Goal: Task Accomplishment & Management: Manage account settings

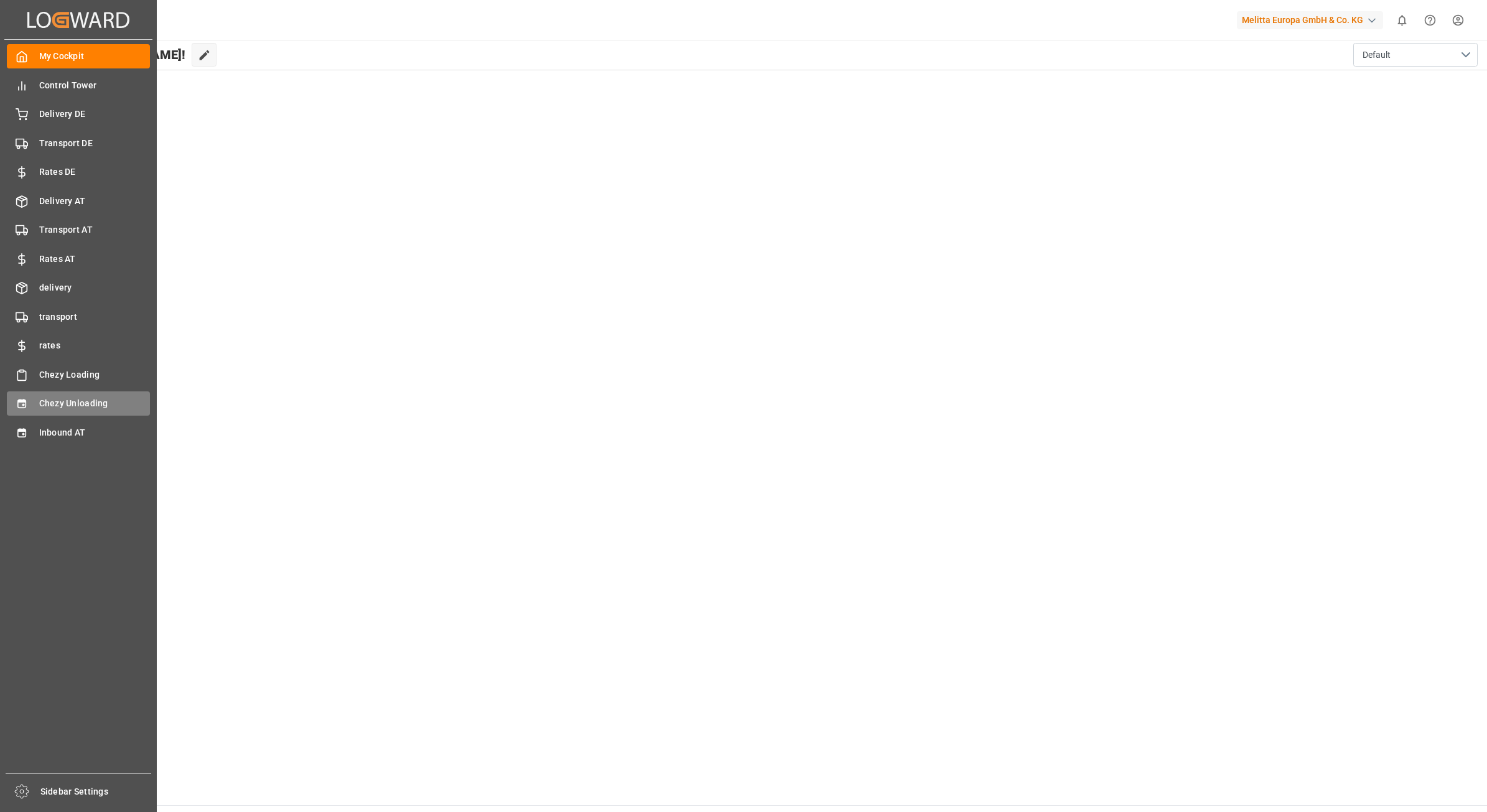
click at [34, 405] on div "Chezy Unloading Chezy Unloading" at bounding box center [78, 403] width 143 height 24
type input "Chezy Unloading"
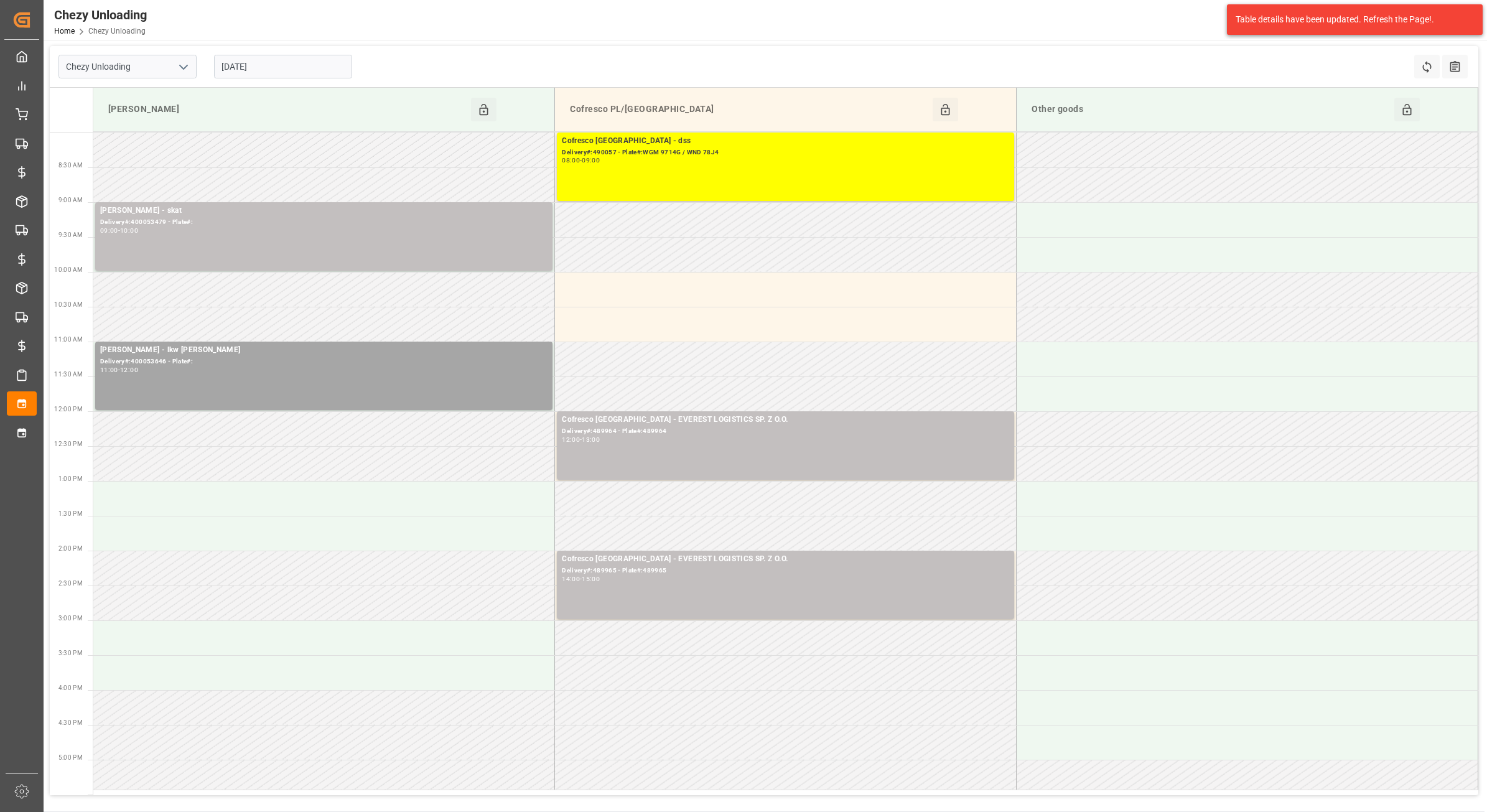
click at [286, 66] on input "[DATE]" at bounding box center [283, 67] width 138 height 24
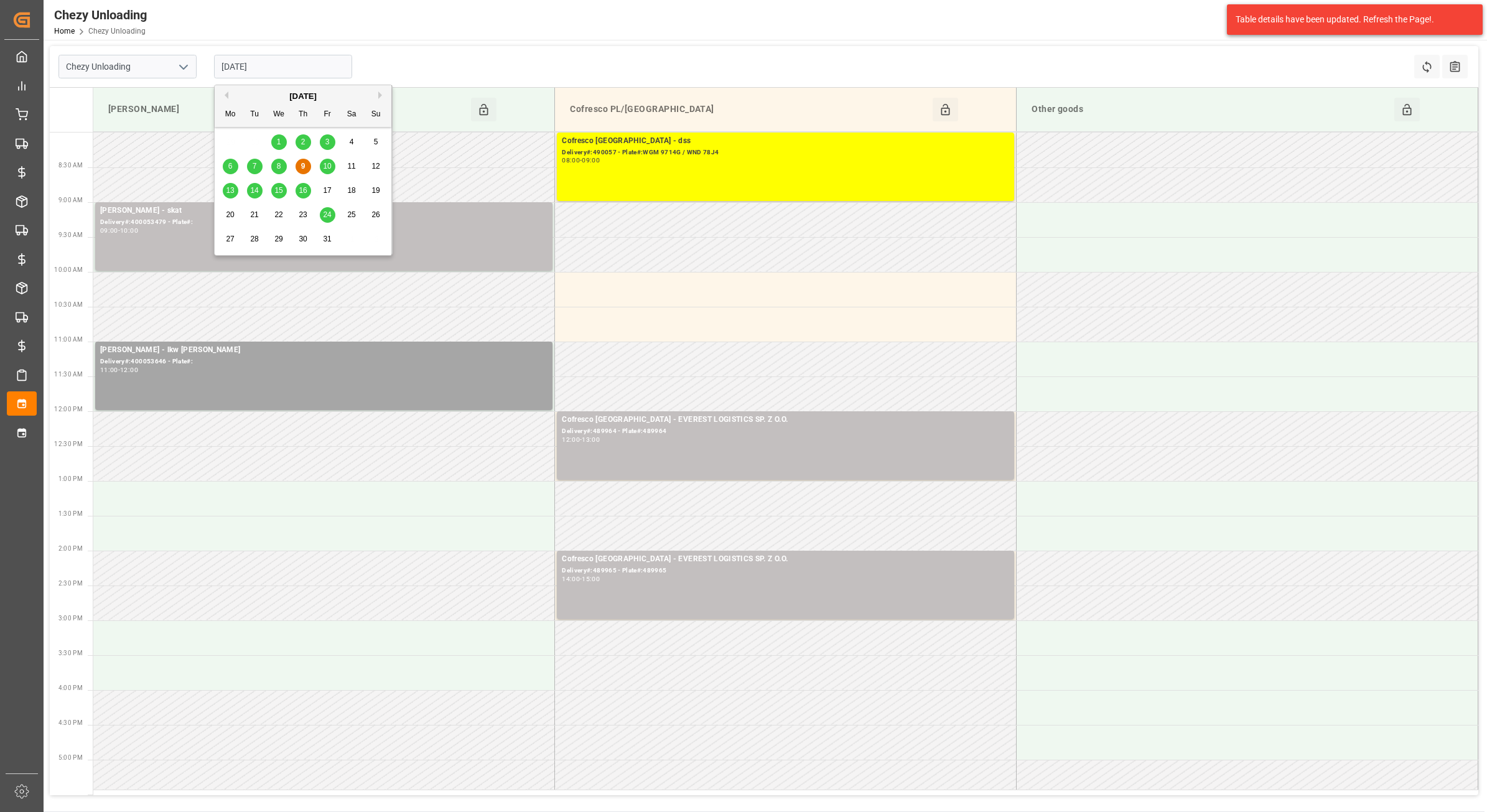
click at [324, 167] on span "10" at bounding box center [326, 166] width 8 height 9
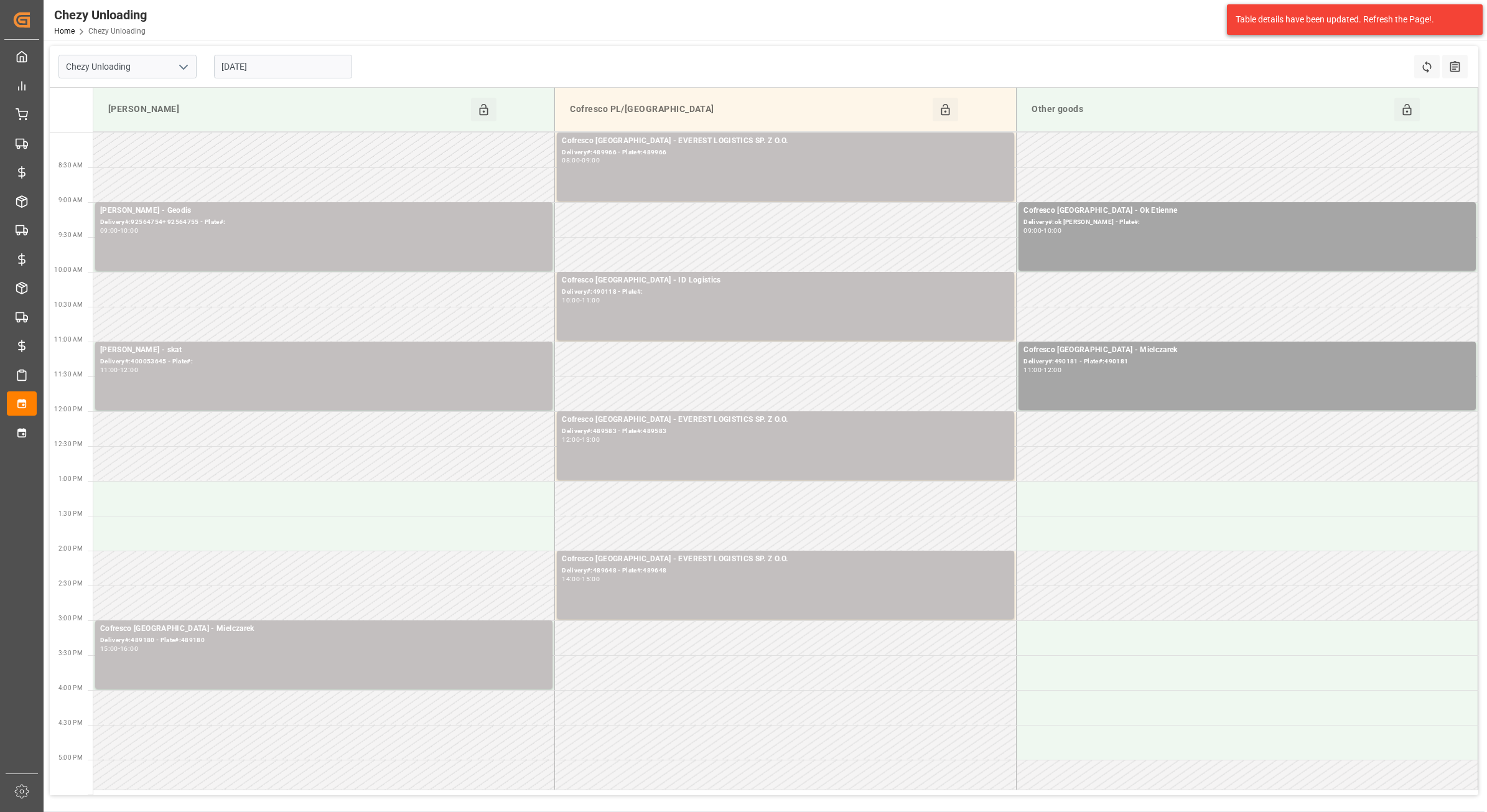
click at [293, 67] on input "[DATE]" at bounding box center [283, 67] width 138 height 24
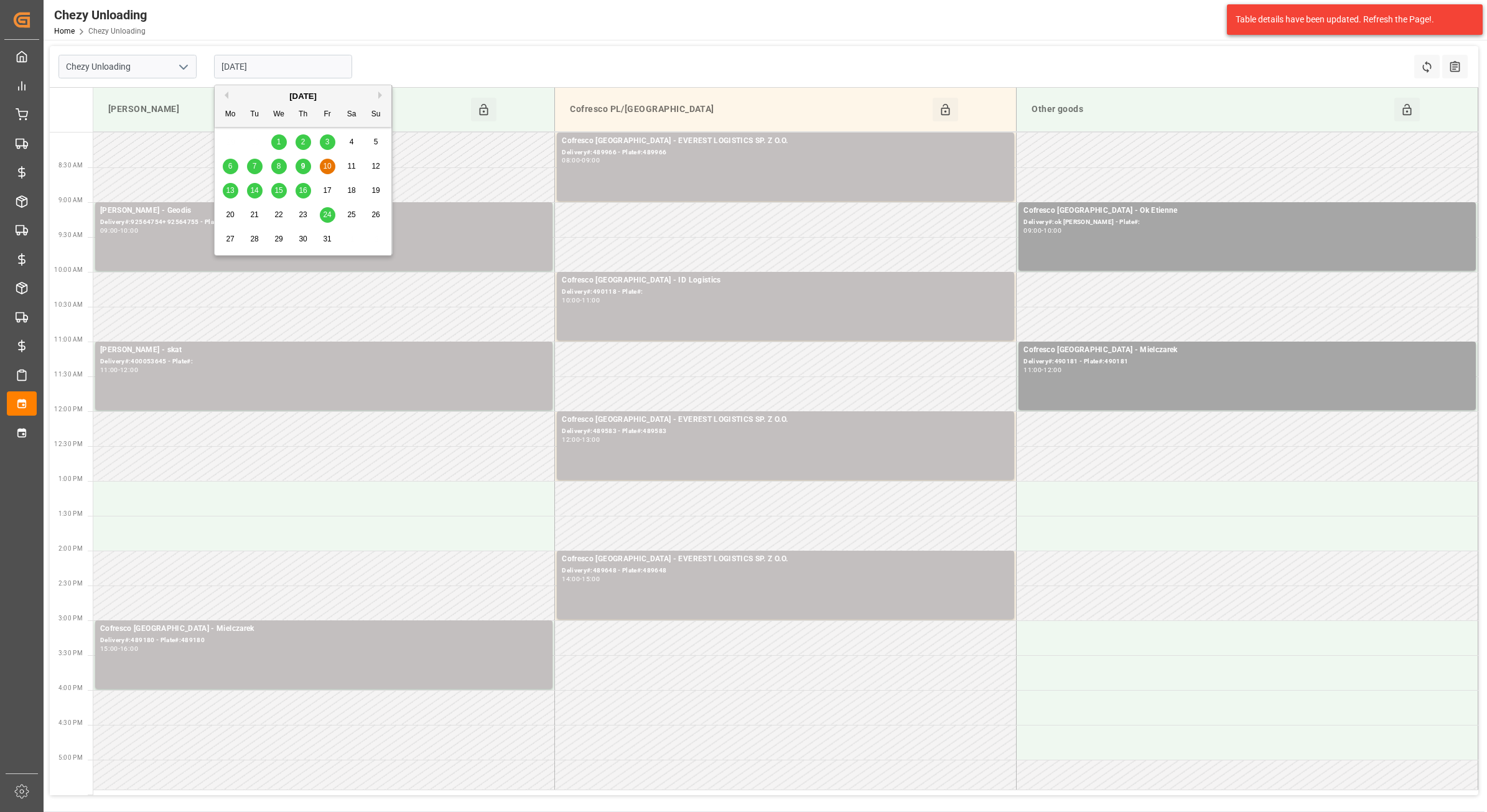
click at [297, 168] on div "9" at bounding box center [303, 167] width 16 height 15
type input "[DATE]"
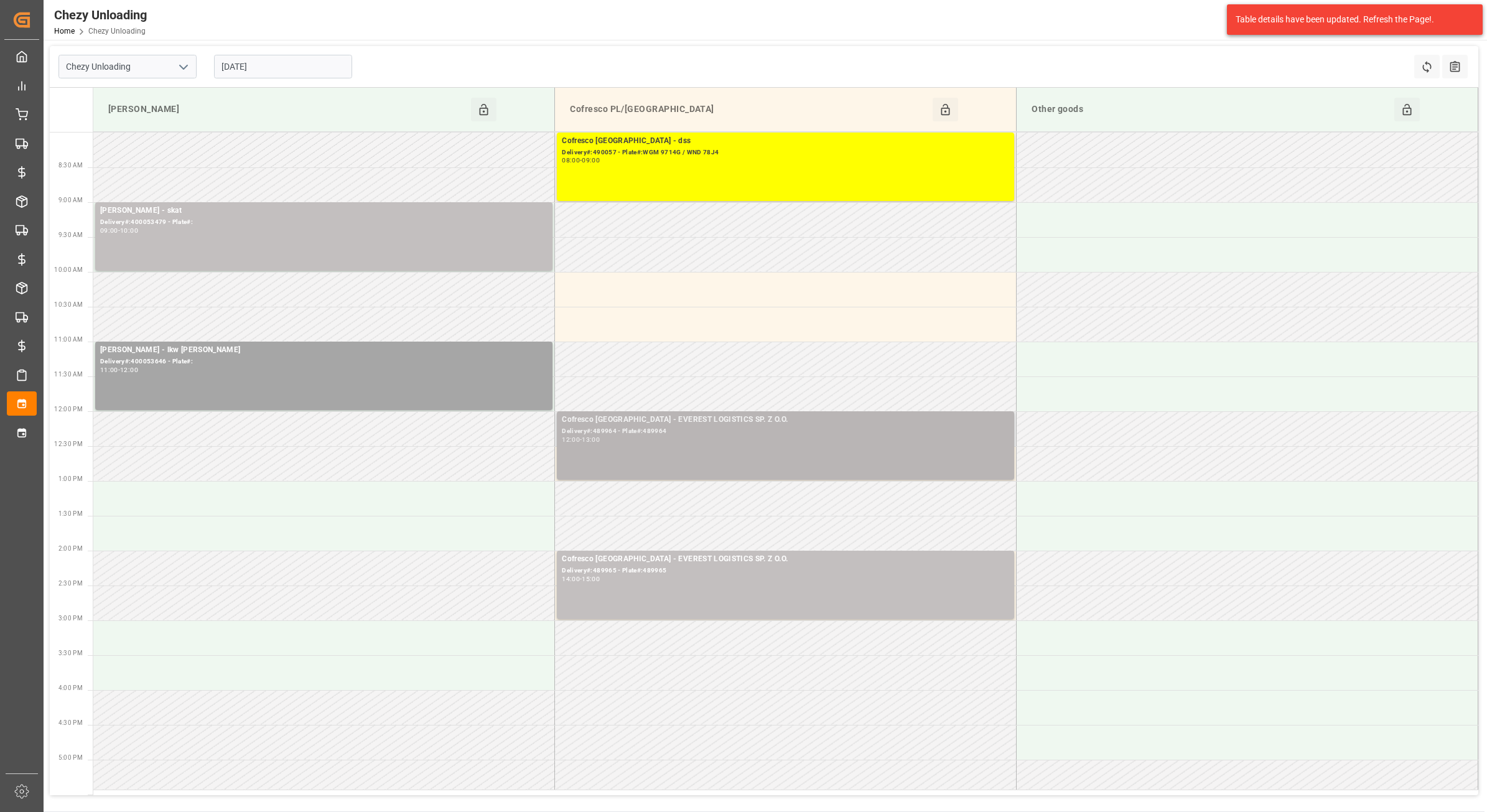
click at [636, 418] on div "Cofresco [GEOGRAPHIC_DATA] - EVEREST LOGISTICS SP. Z O.O." at bounding box center [785, 420] width 448 height 12
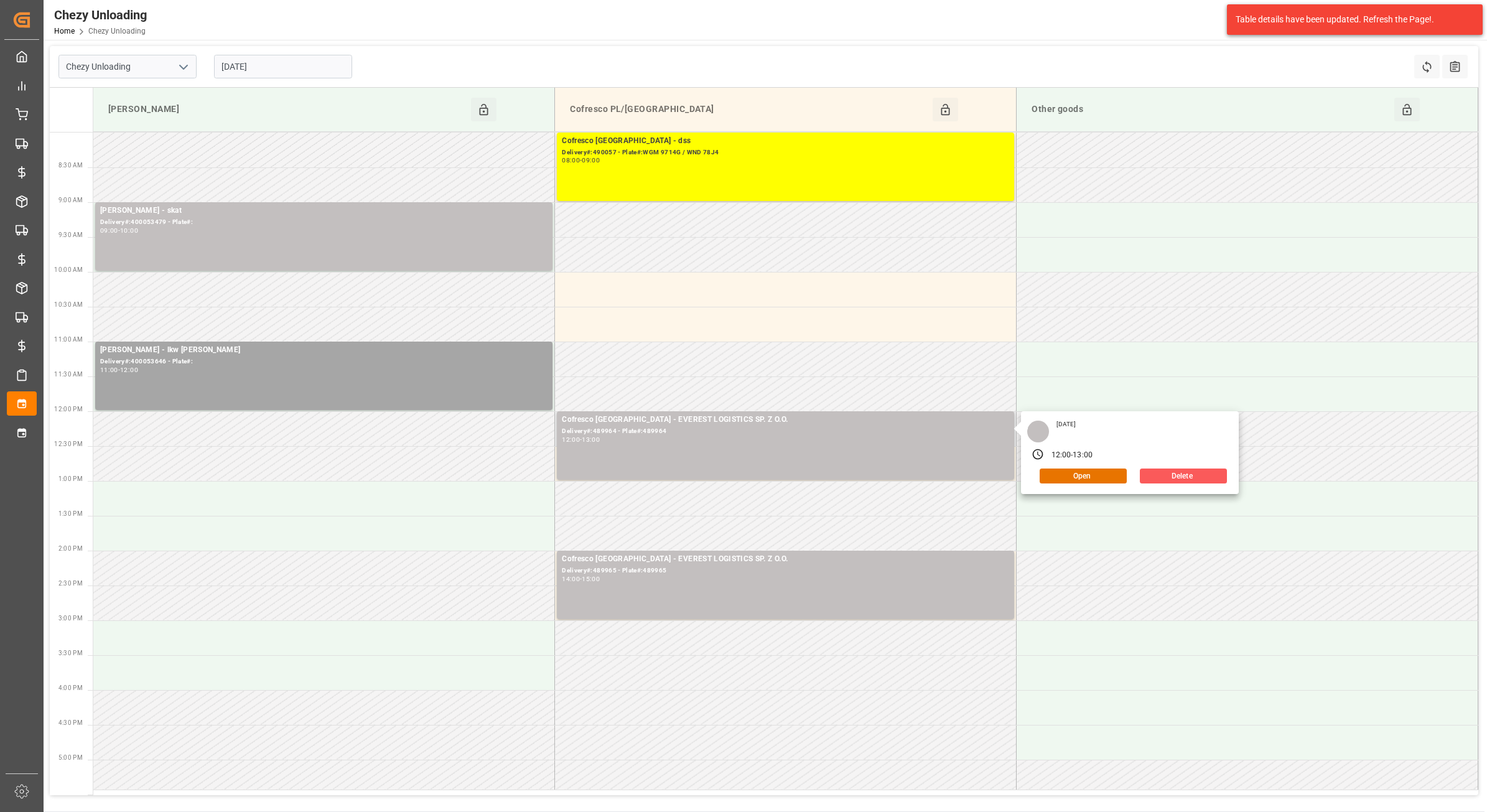
click at [1189, 474] on button "Delete" at bounding box center [1184, 476] width 87 height 15
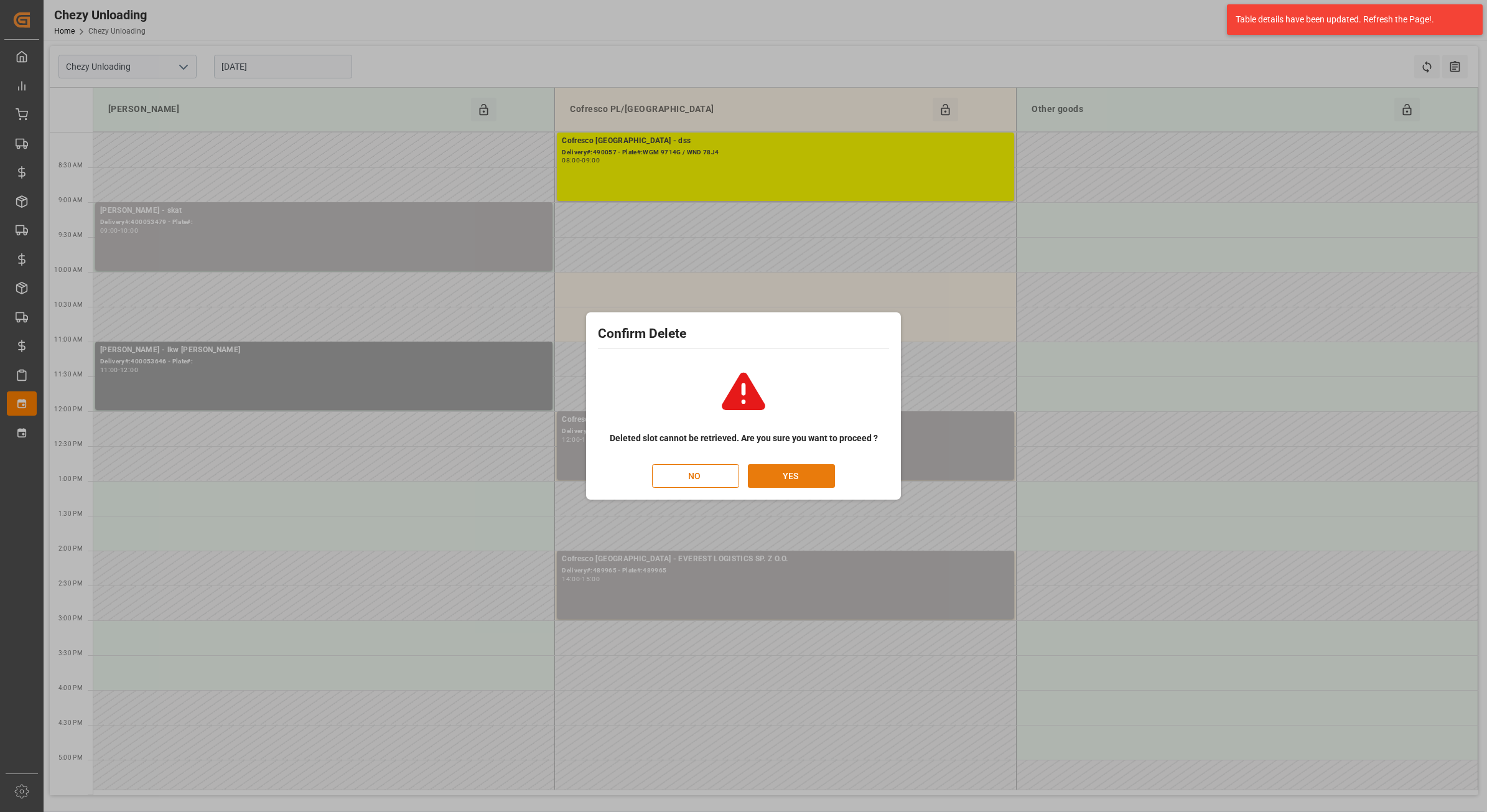
click at [794, 469] on button "YES" at bounding box center [792, 476] width 87 height 24
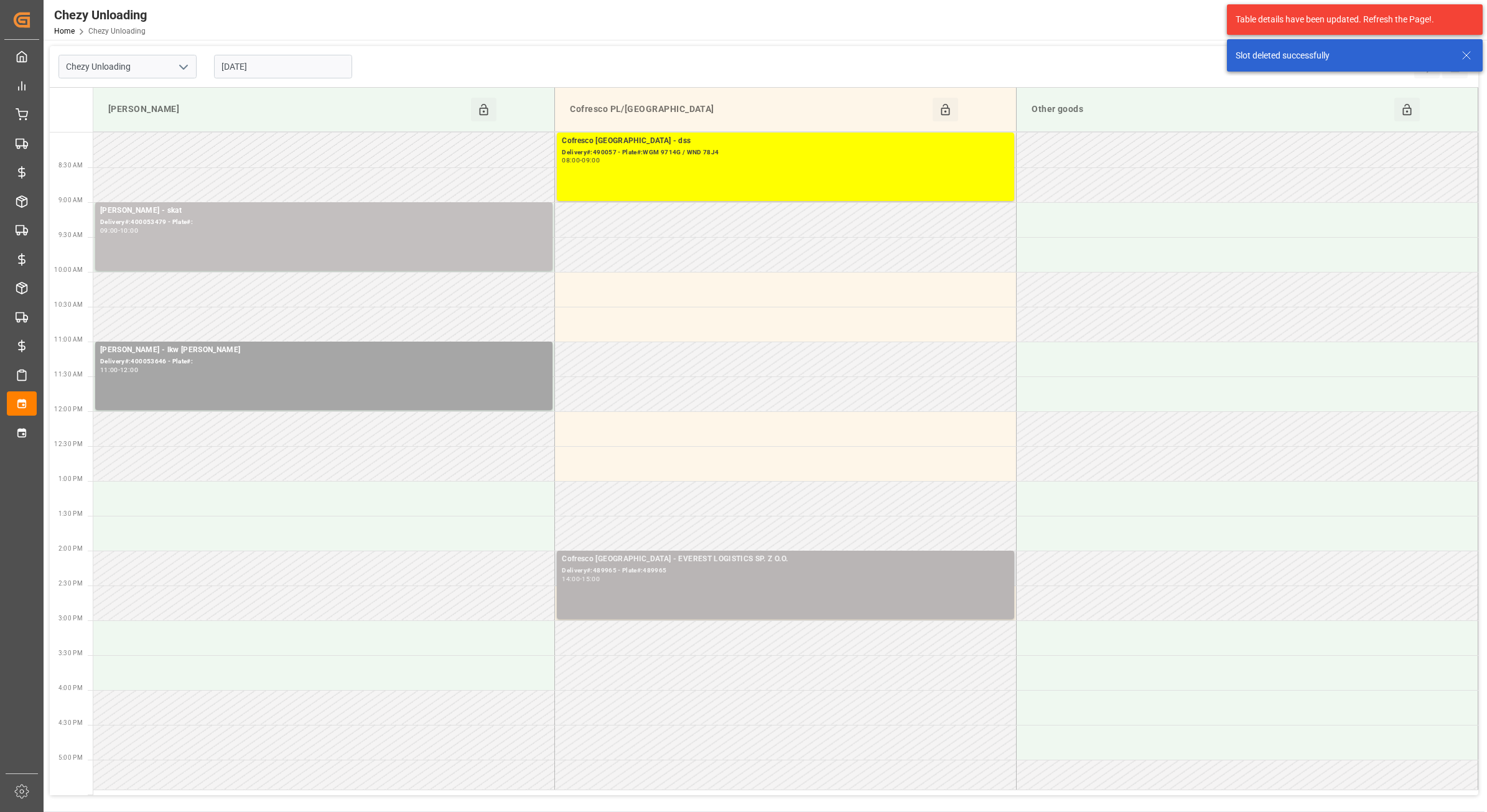
click at [739, 585] on div "Cofresco [GEOGRAPHIC_DATA] - EVEREST LOGISTICS SP. Z O.O. Delivery#:489965 - Pl…" at bounding box center [785, 585] width 448 height 64
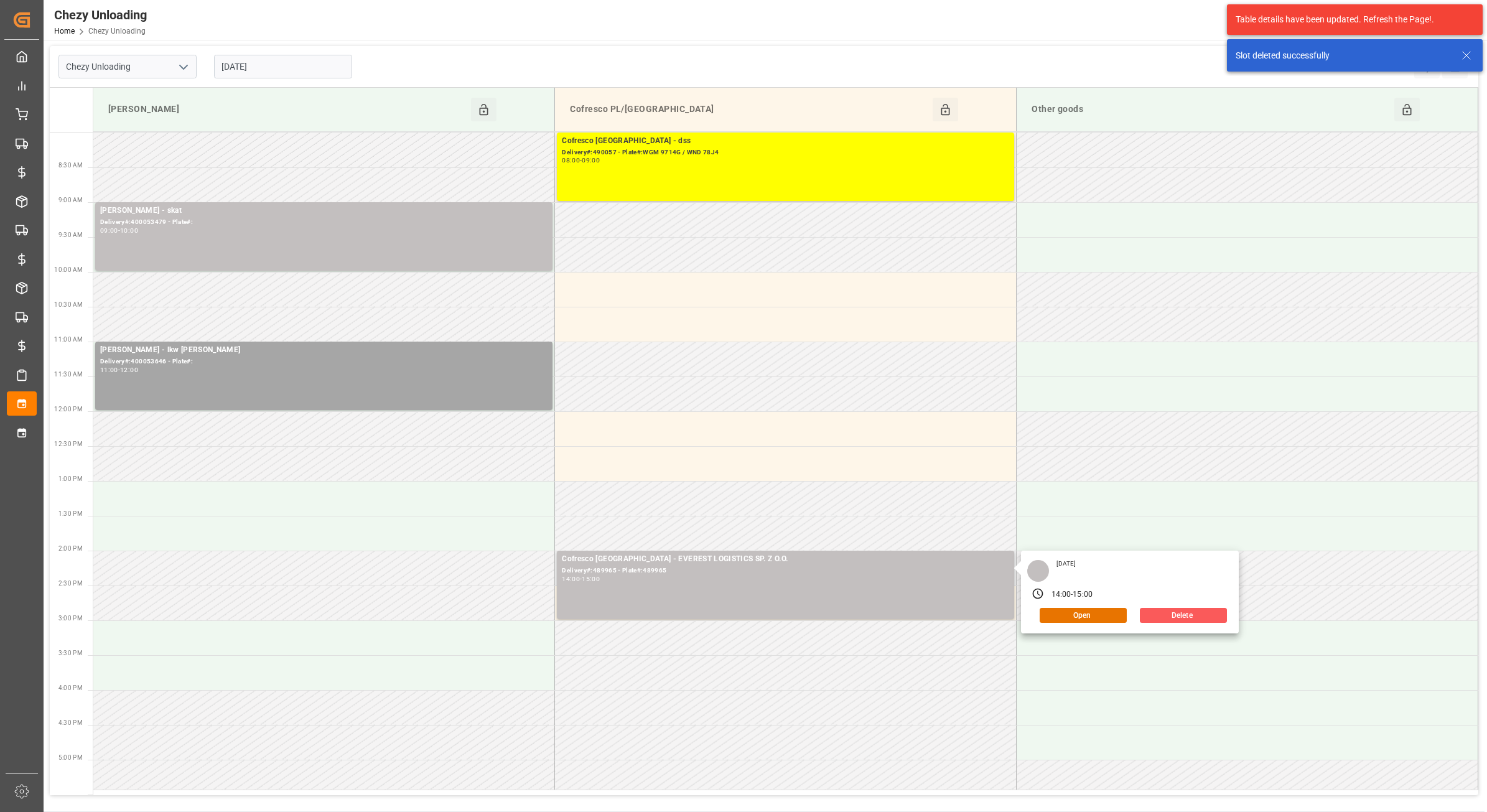
click at [1168, 613] on button "Delete" at bounding box center [1184, 615] width 87 height 15
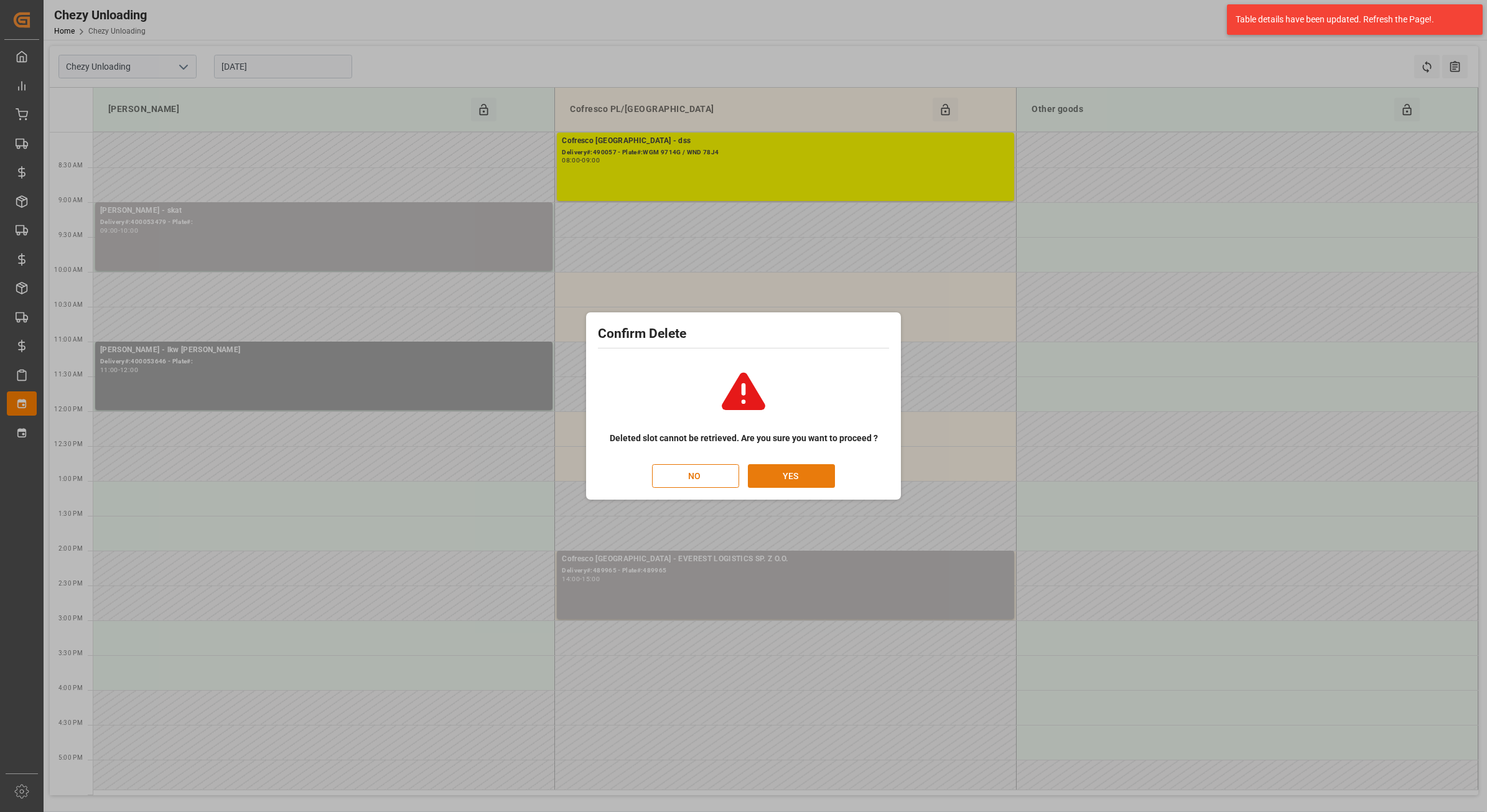
click at [787, 477] on button "YES" at bounding box center [792, 476] width 87 height 24
